Goal: Information Seeking & Learning: Stay updated

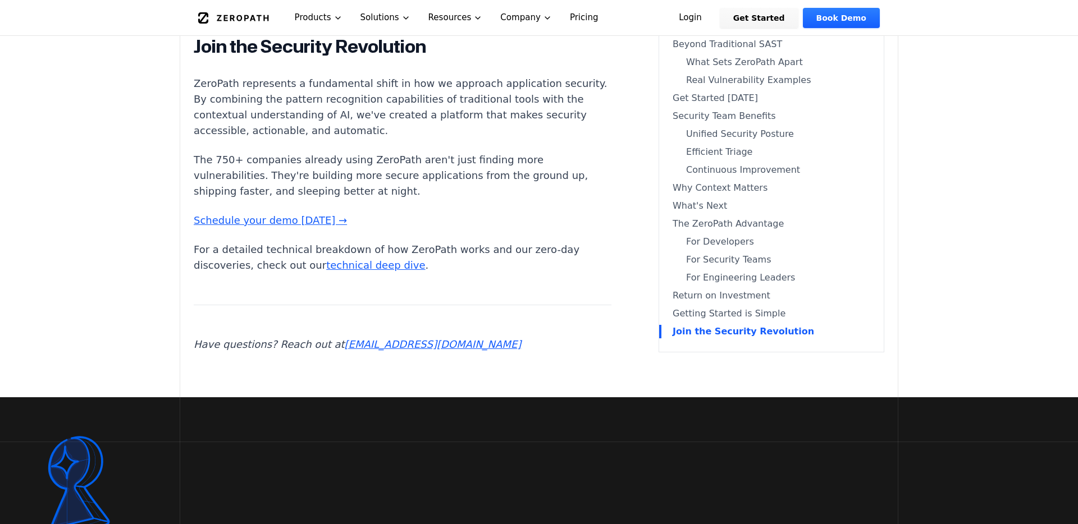
scroll to position [12358, 0]
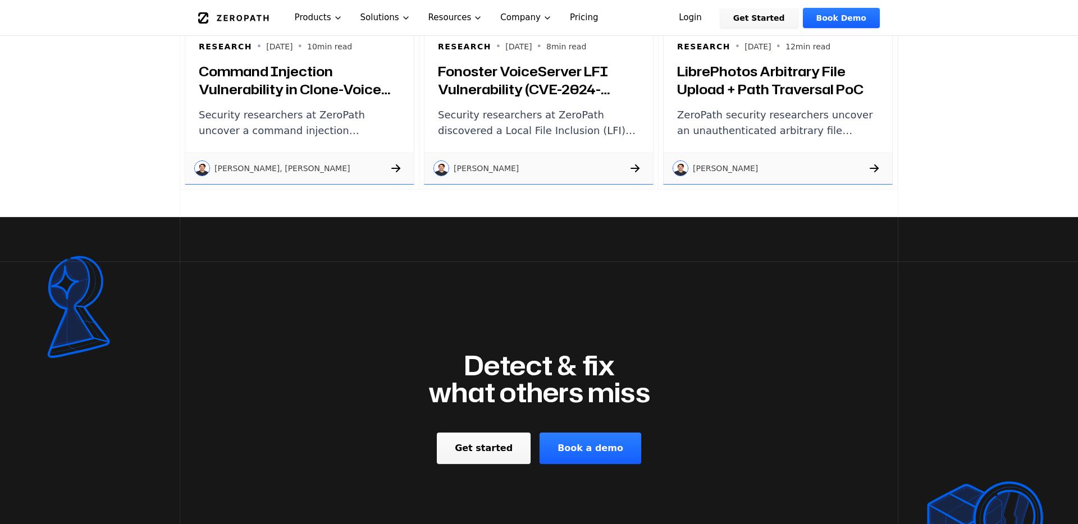
scroll to position [1393, 0]
